Goal: Transaction & Acquisition: Purchase product/service

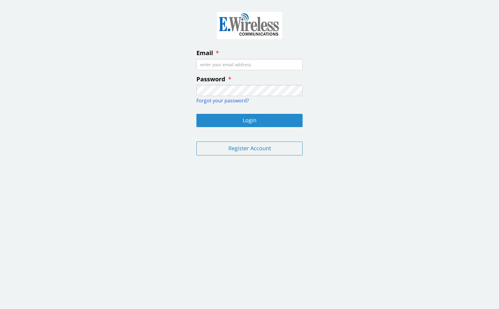
type input "[EMAIL_ADDRESS][DOMAIN_NAME]"
click at [242, 118] on button "Login" at bounding box center [249, 120] width 106 height 13
type input "[EMAIL_ADDRESS][DOMAIN_NAME]"
click at [260, 119] on button "Login" at bounding box center [249, 120] width 106 height 13
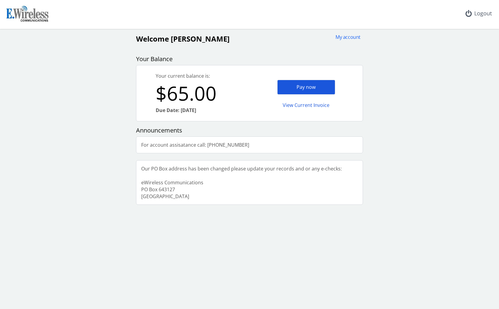
click at [305, 87] on div "Pay now" at bounding box center [306, 87] width 58 height 15
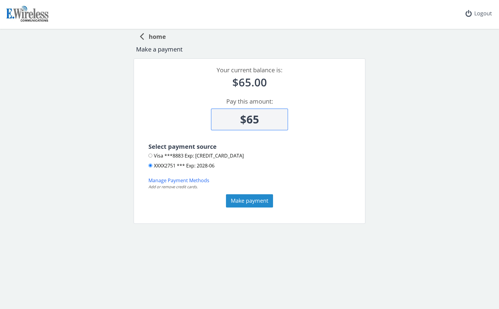
click at [240, 198] on button "Make payment" at bounding box center [249, 200] width 47 height 13
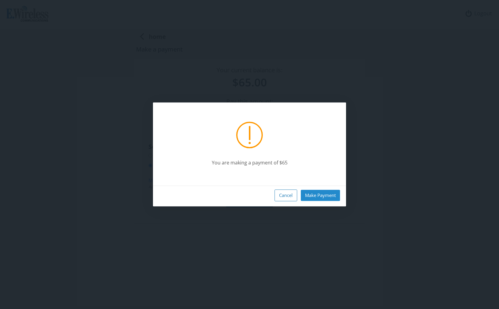
click at [314, 194] on button "Make Payment" at bounding box center [320, 195] width 39 height 11
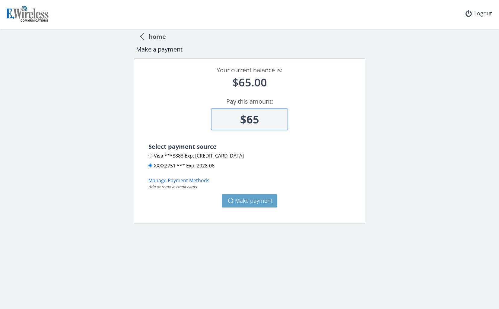
type input "$0"
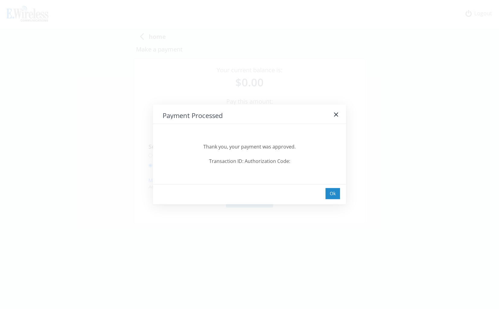
click at [332, 191] on div "Ok" at bounding box center [332, 193] width 14 height 11
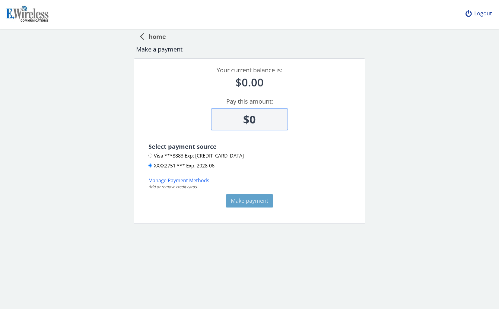
click at [475, 14] on div "Logout" at bounding box center [478, 13] width 36 height 27
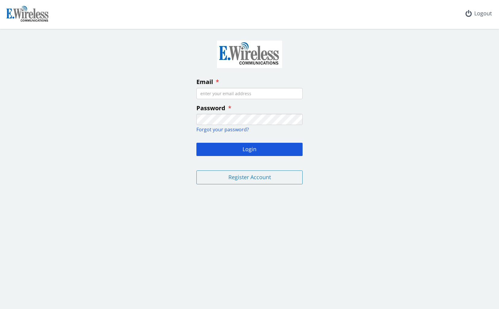
type input "[EMAIL_ADDRESS][DOMAIN_NAME]"
